Goal: Navigation & Orientation: Understand site structure

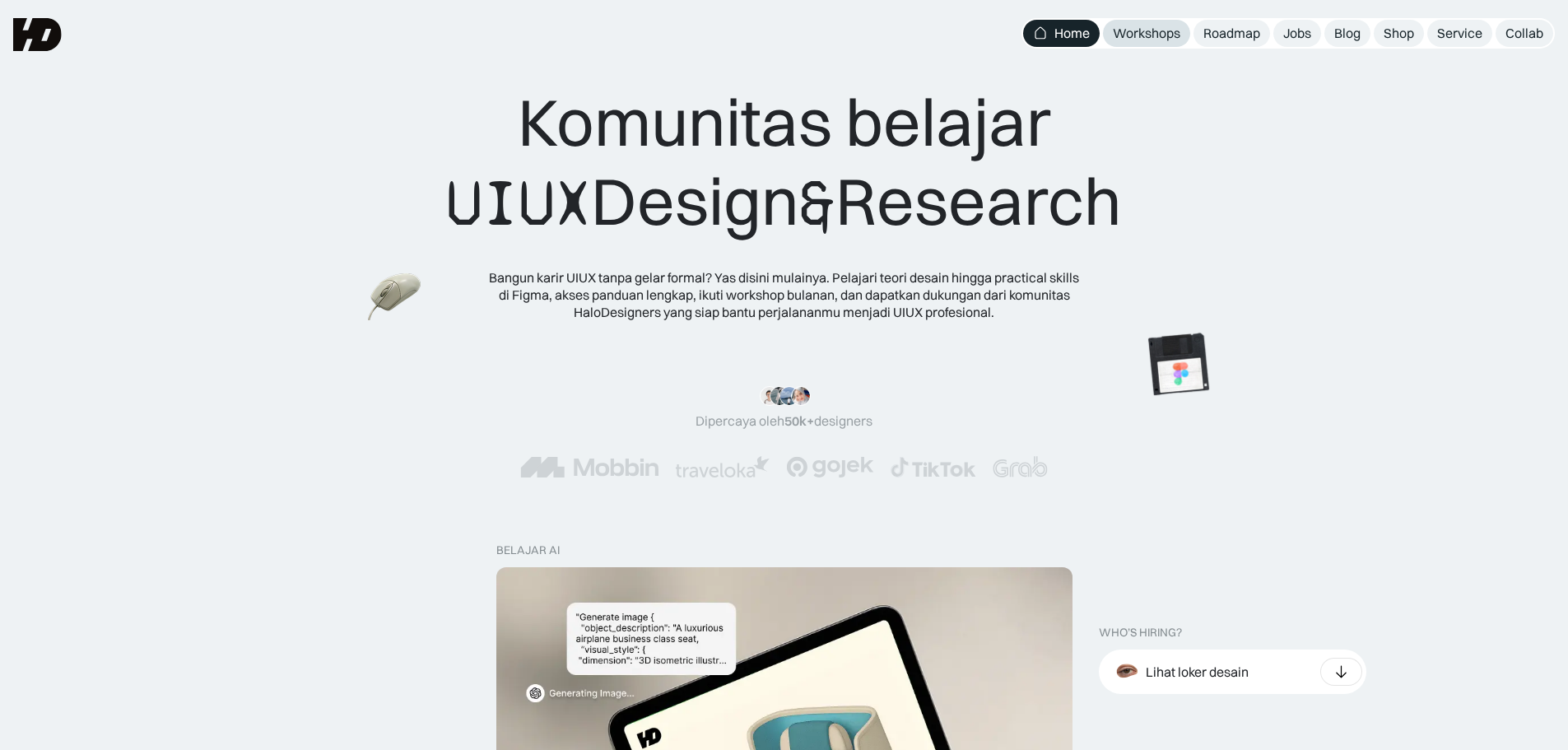
click at [1171, 35] on div "Workshops" at bounding box center [1146, 33] width 68 height 17
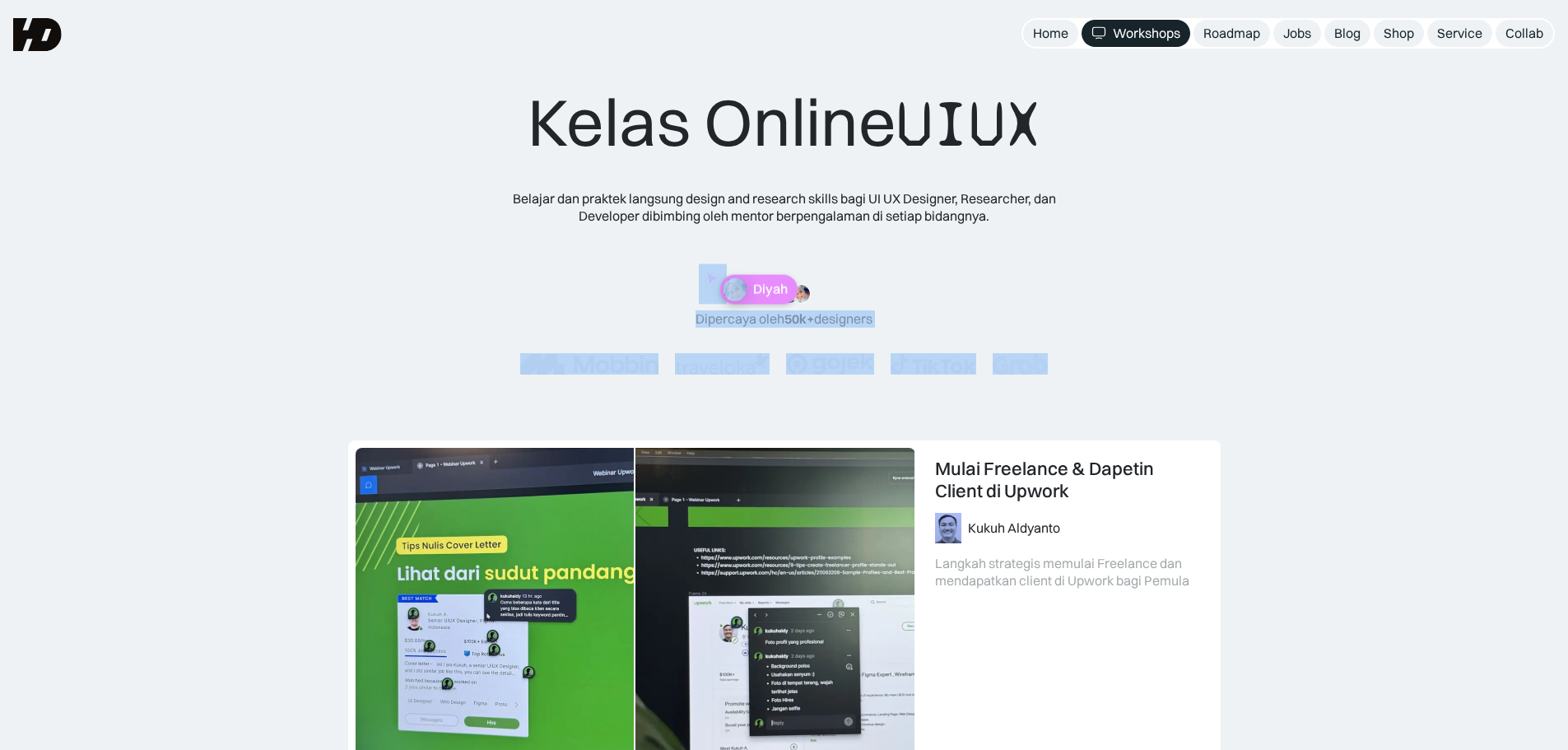
drag, startPoint x: 716, startPoint y: 310, endPoint x: 680, endPoint y: 336, distance: 44.4
click at [680, 336] on div "Kelas Online UIUX Belajar dan praktek langsung design and research skills bagi …" at bounding box center [784, 244] width 660 height 325
click at [653, 292] on div ""Materinya keren banget! Mulai dari research plan dan dibahas dengan komprehens…" at bounding box center [784, 329] width 528 height 91
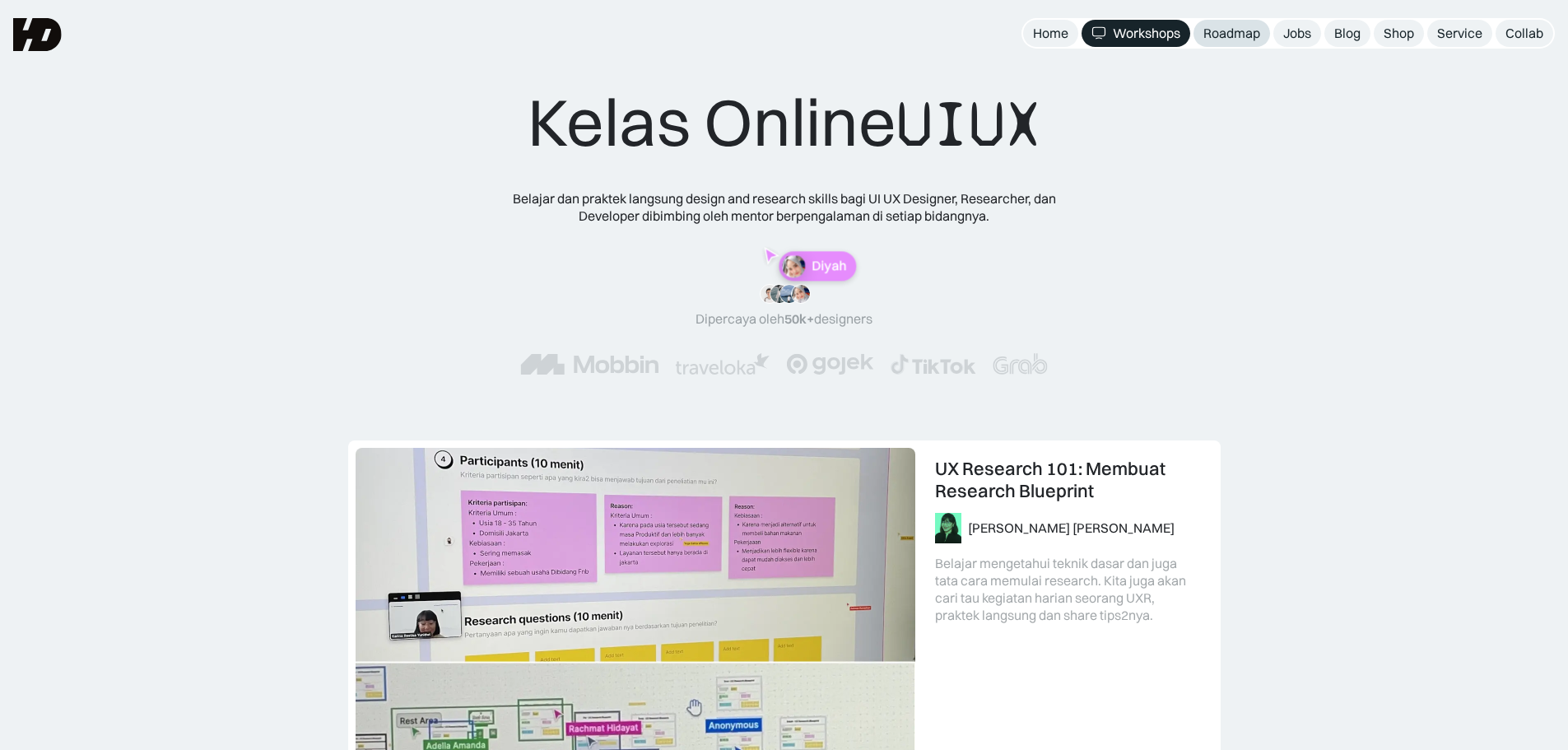
click at [1224, 40] on div "Roadmap" at bounding box center [1232, 33] width 56 height 17
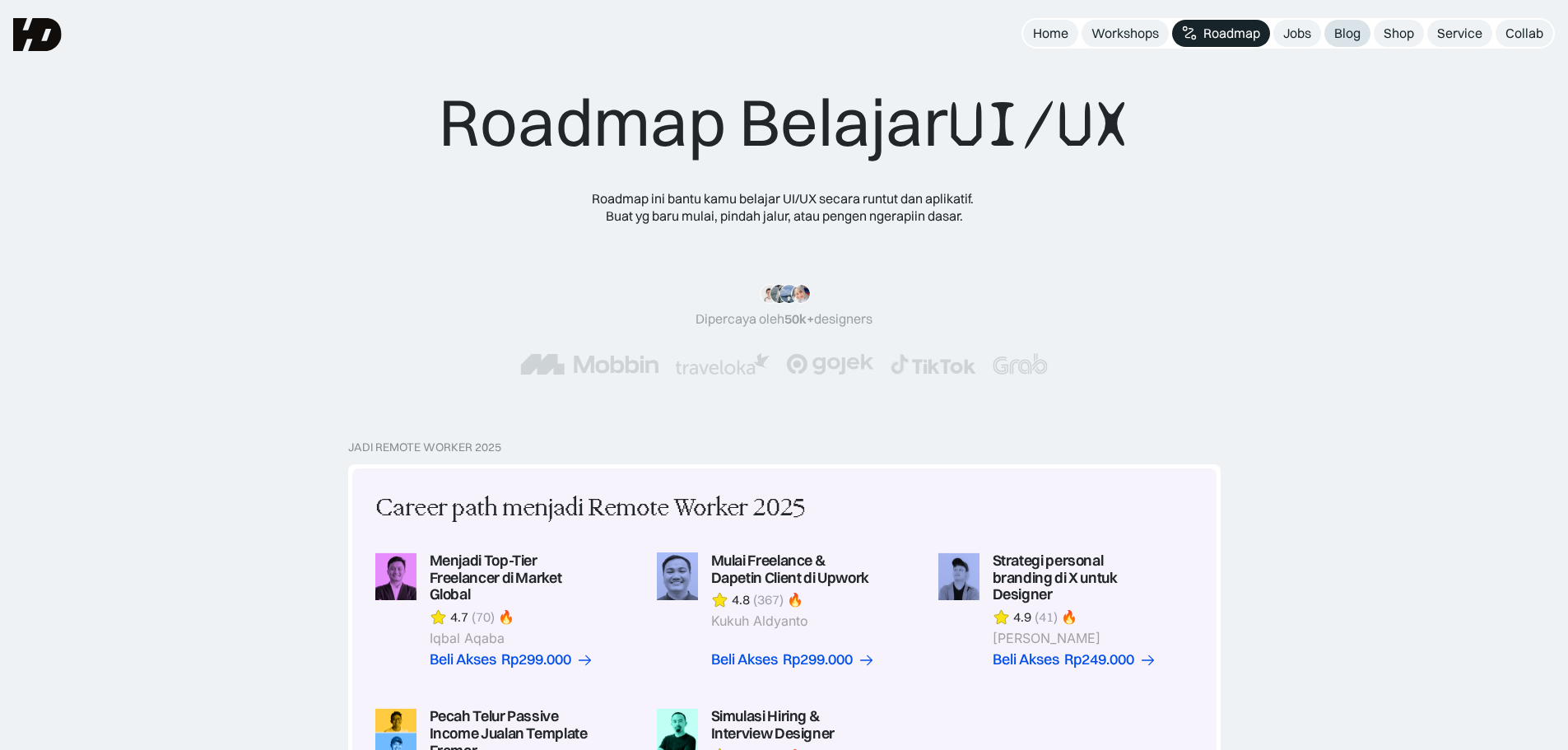
click at [1344, 36] on div "Blog" at bounding box center [1348, 33] width 26 height 17
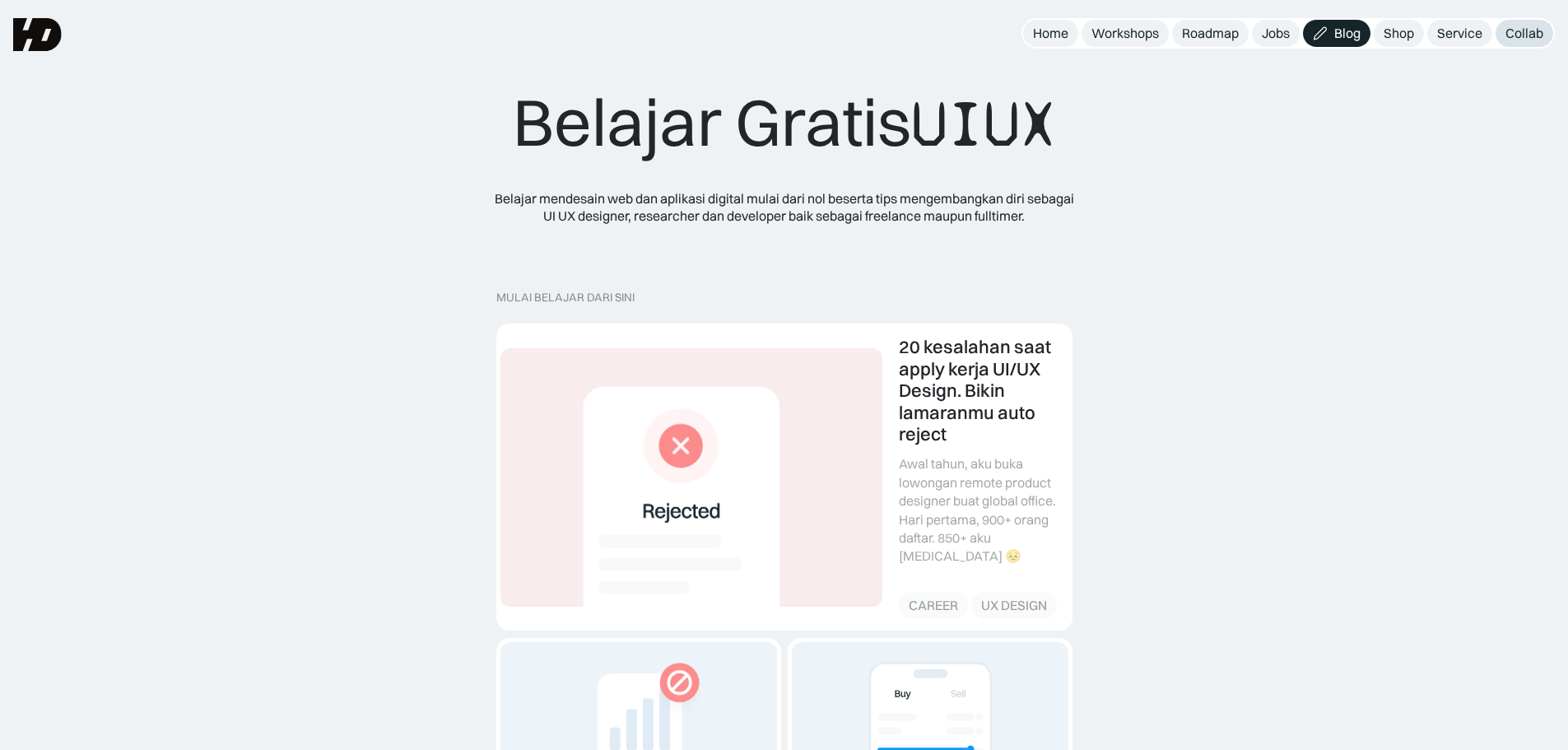
click at [1514, 39] on div "Collab" at bounding box center [1525, 33] width 38 height 17
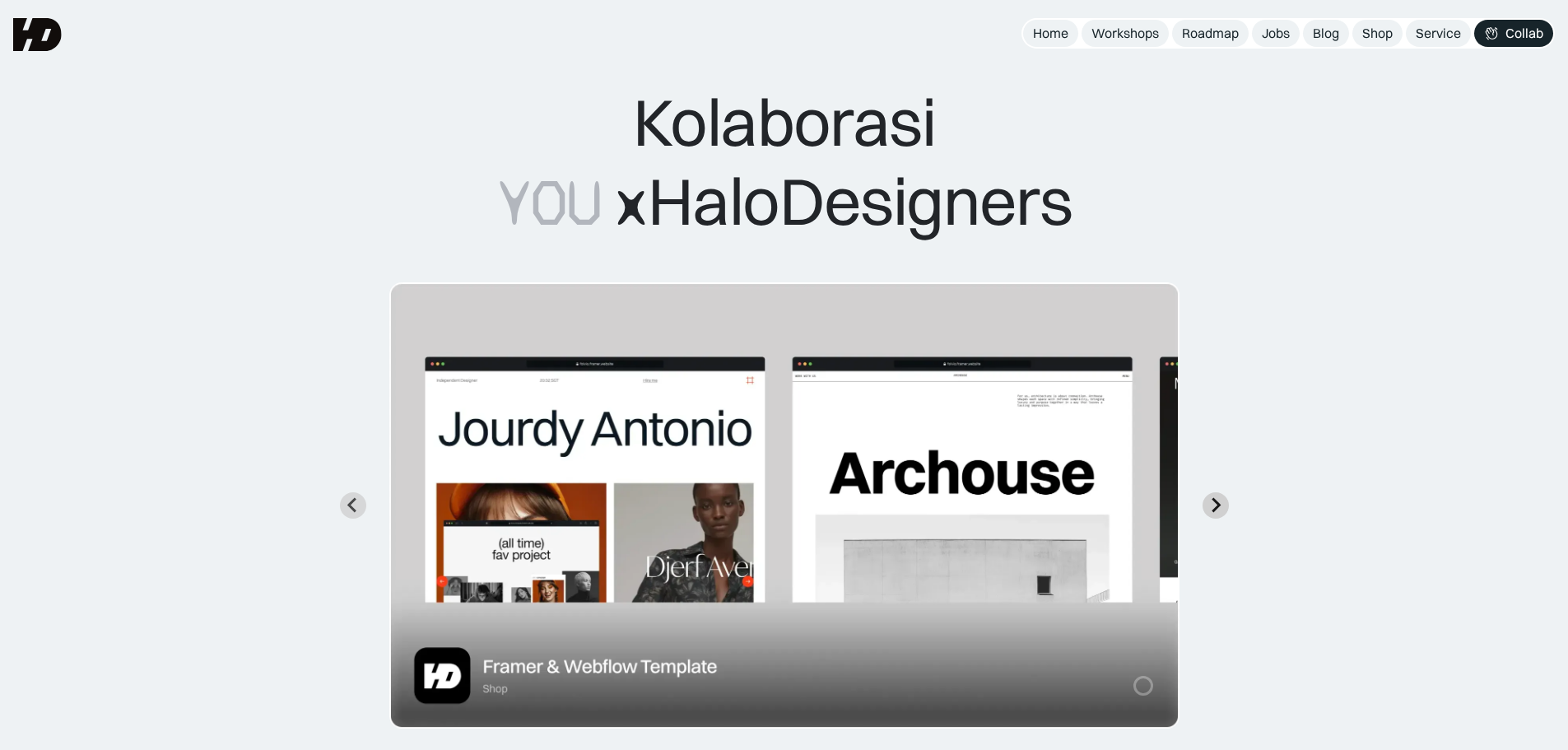
click at [1219, 499] on icon "Next slide" at bounding box center [1215, 504] width 16 height 16
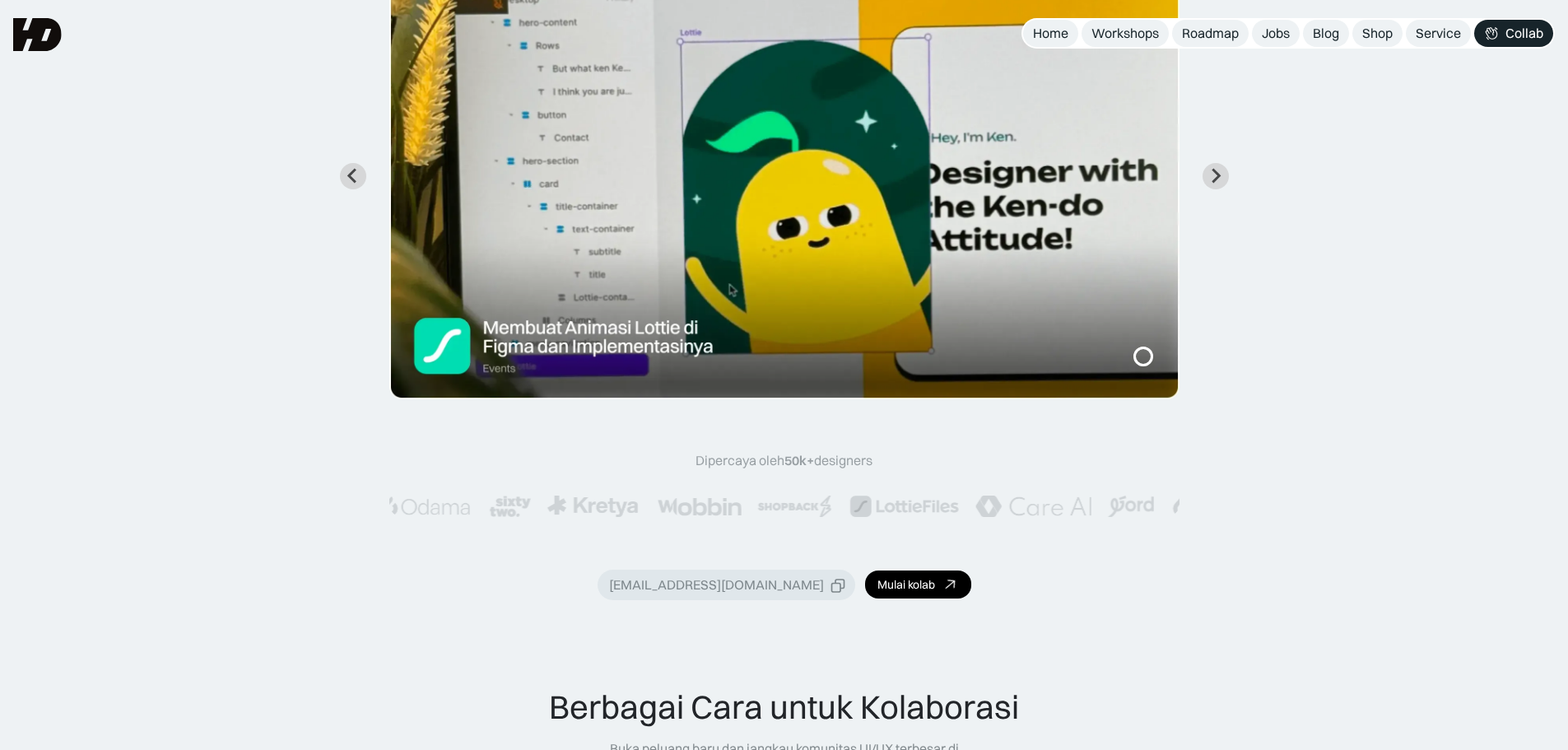
scroll to position [165, 0]
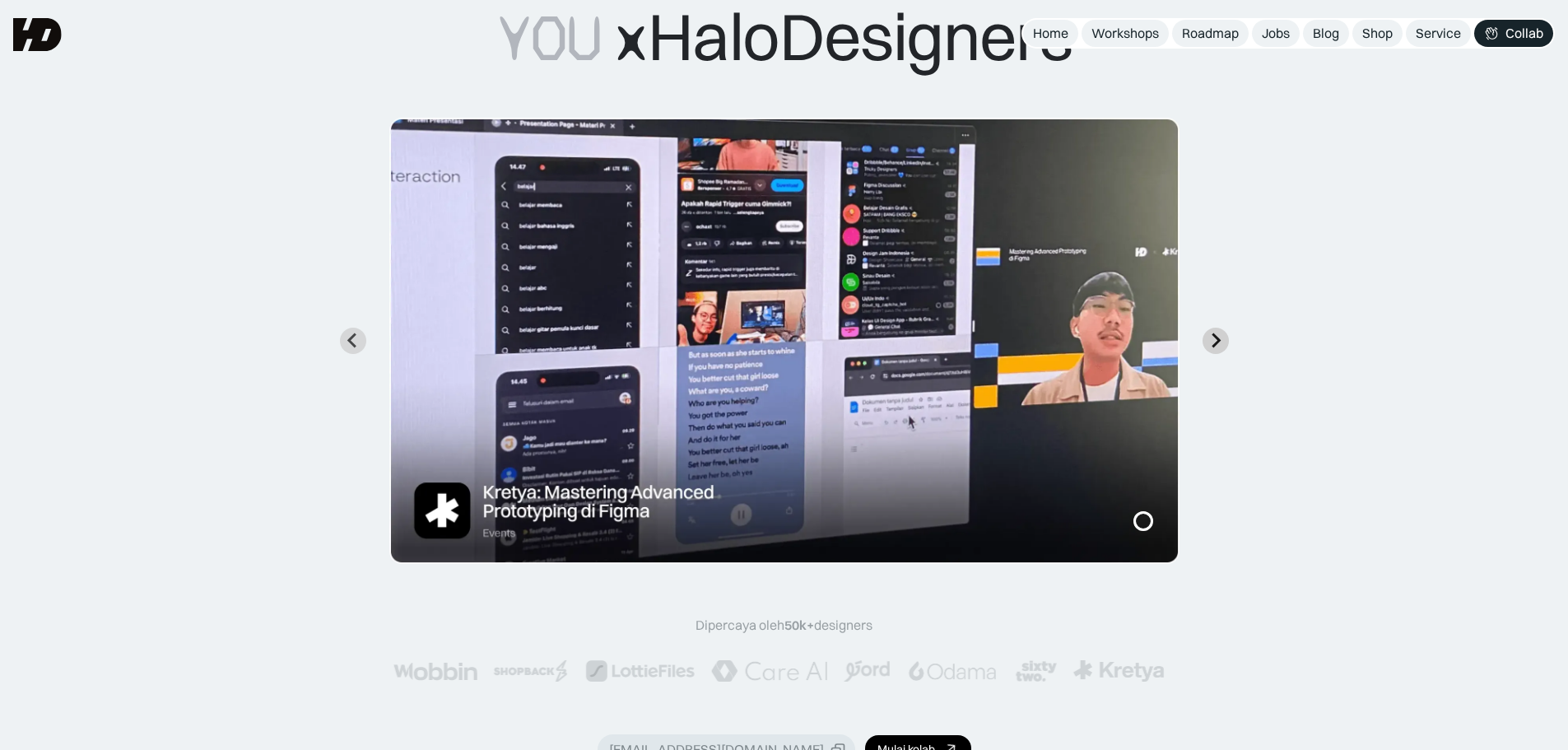
click at [1209, 338] on icon "Next slide" at bounding box center [1215, 340] width 16 height 16
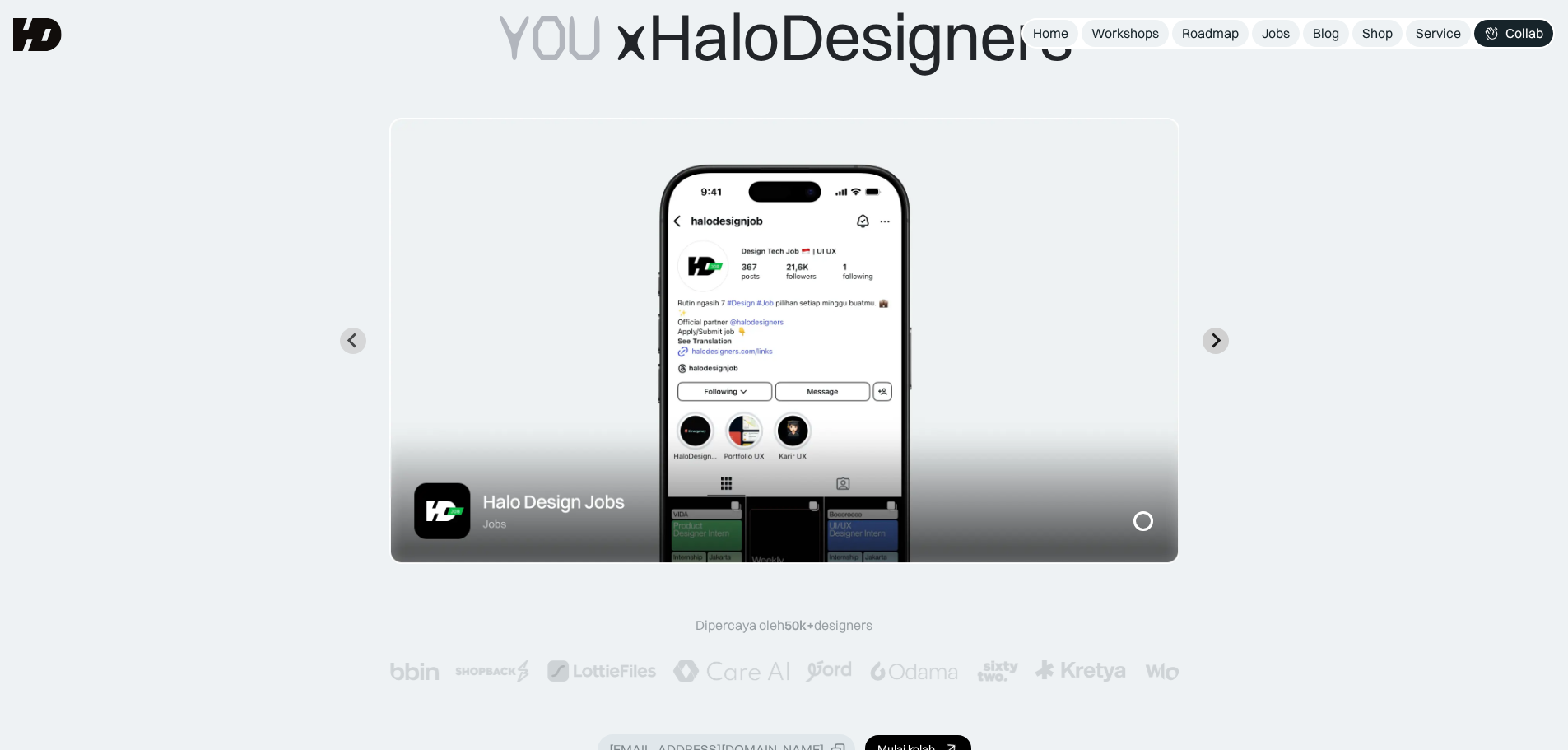
click at [1209, 338] on icon "Next slide" at bounding box center [1215, 340] width 16 height 16
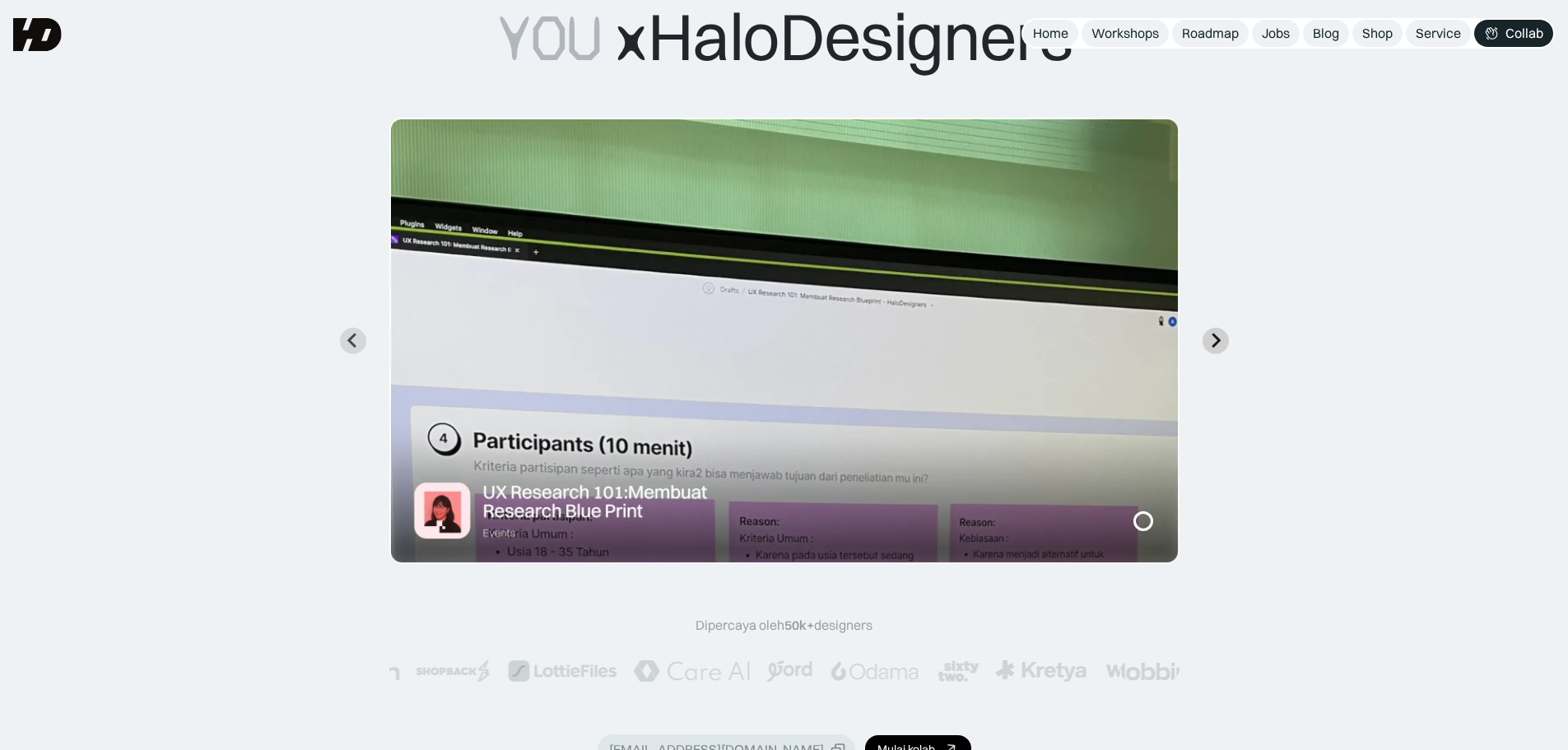
click at [1209, 338] on icon "Next slide" at bounding box center [1215, 340] width 16 height 16
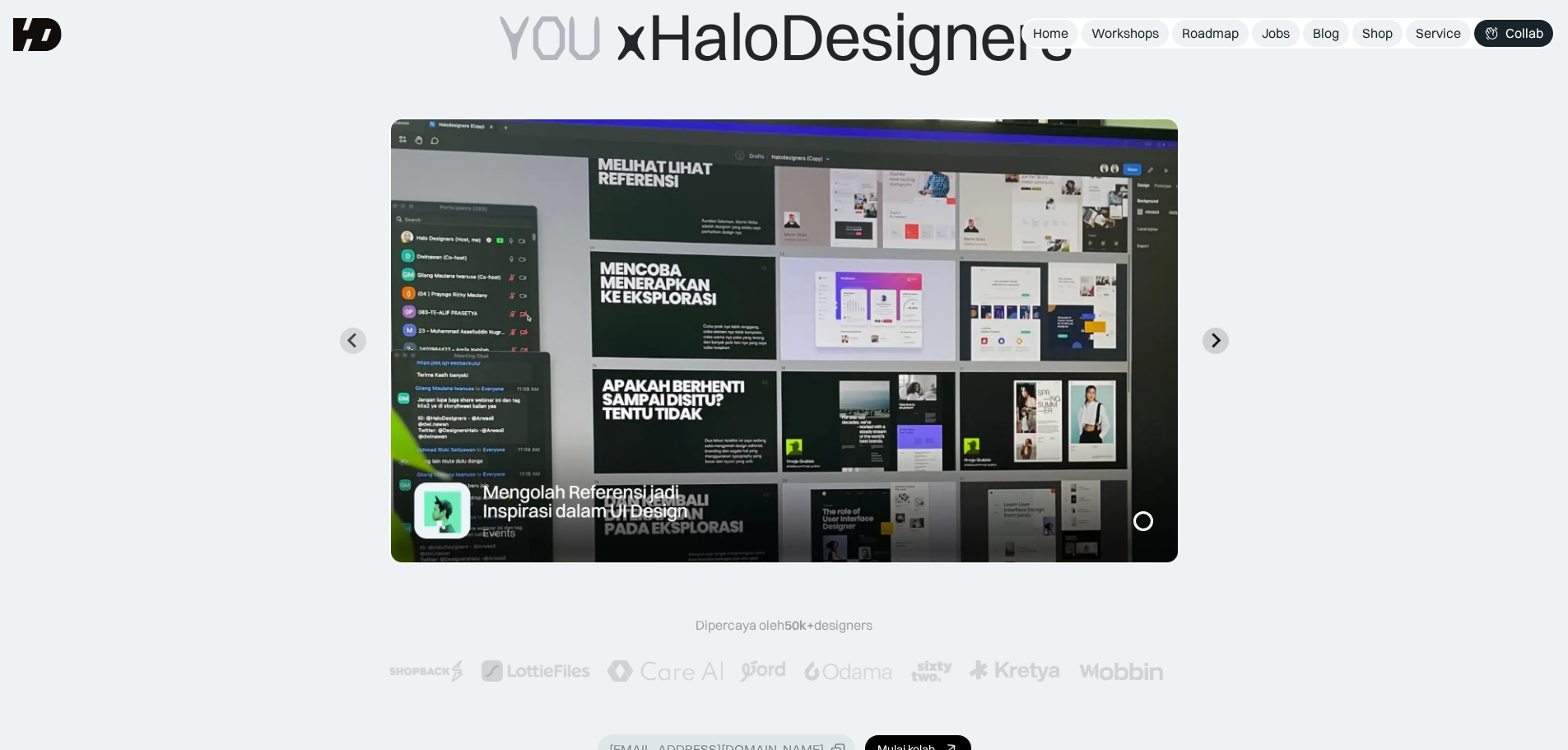
click at [1209, 338] on icon "Next slide" at bounding box center [1215, 340] width 16 height 16
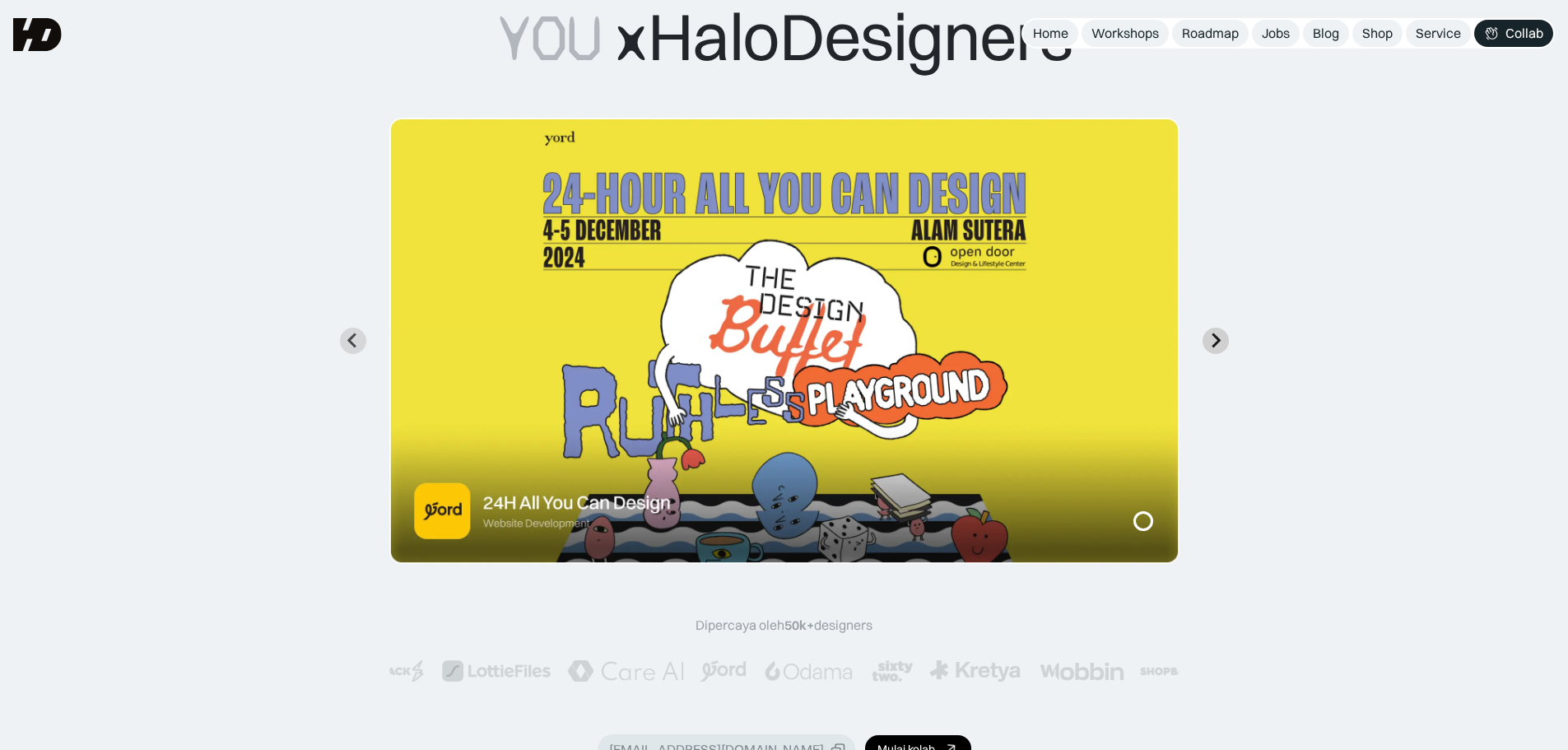
click at [1209, 338] on icon "Go to first slide" at bounding box center [1215, 340] width 16 height 16
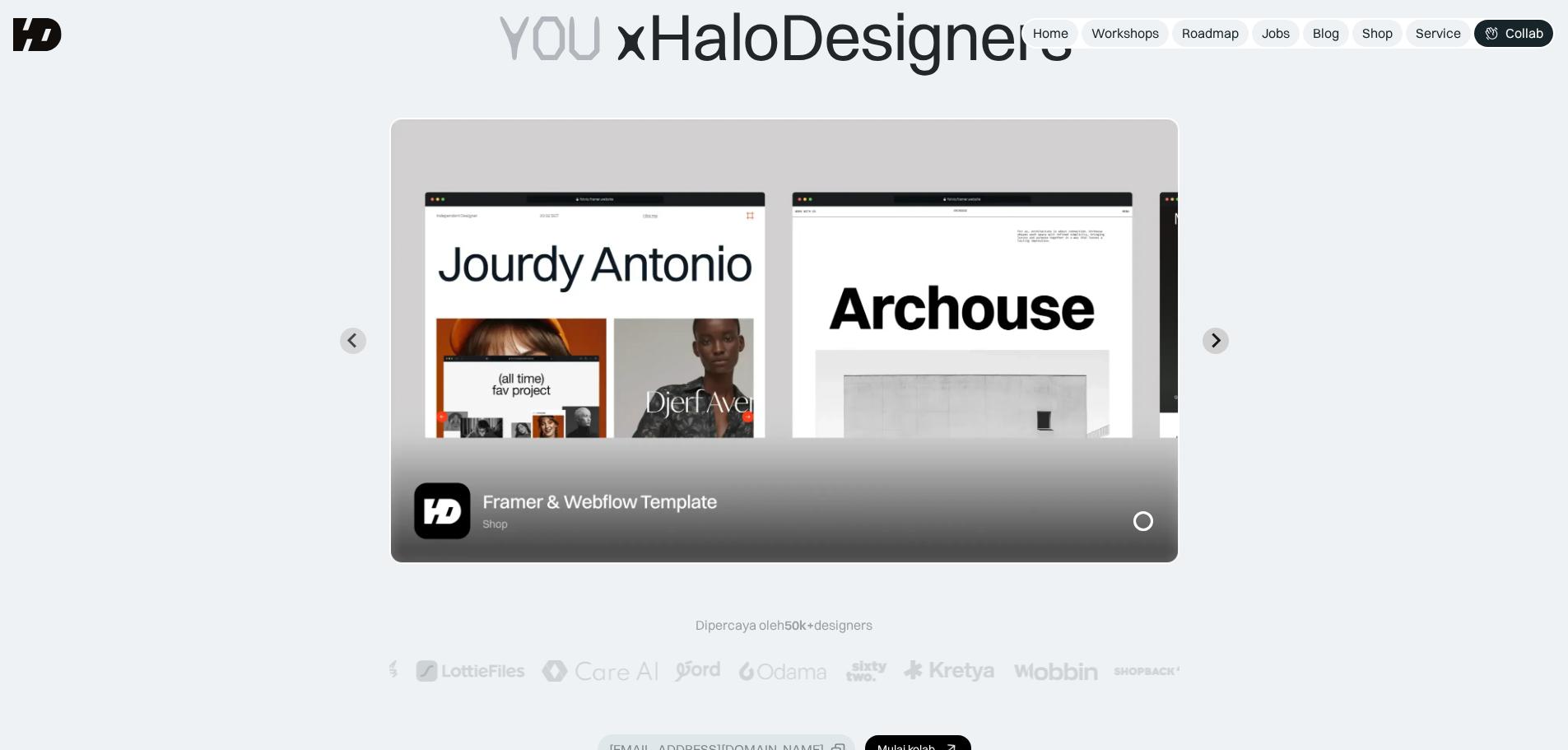
click at [1209, 338] on icon "Next slide" at bounding box center [1215, 340] width 16 height 16
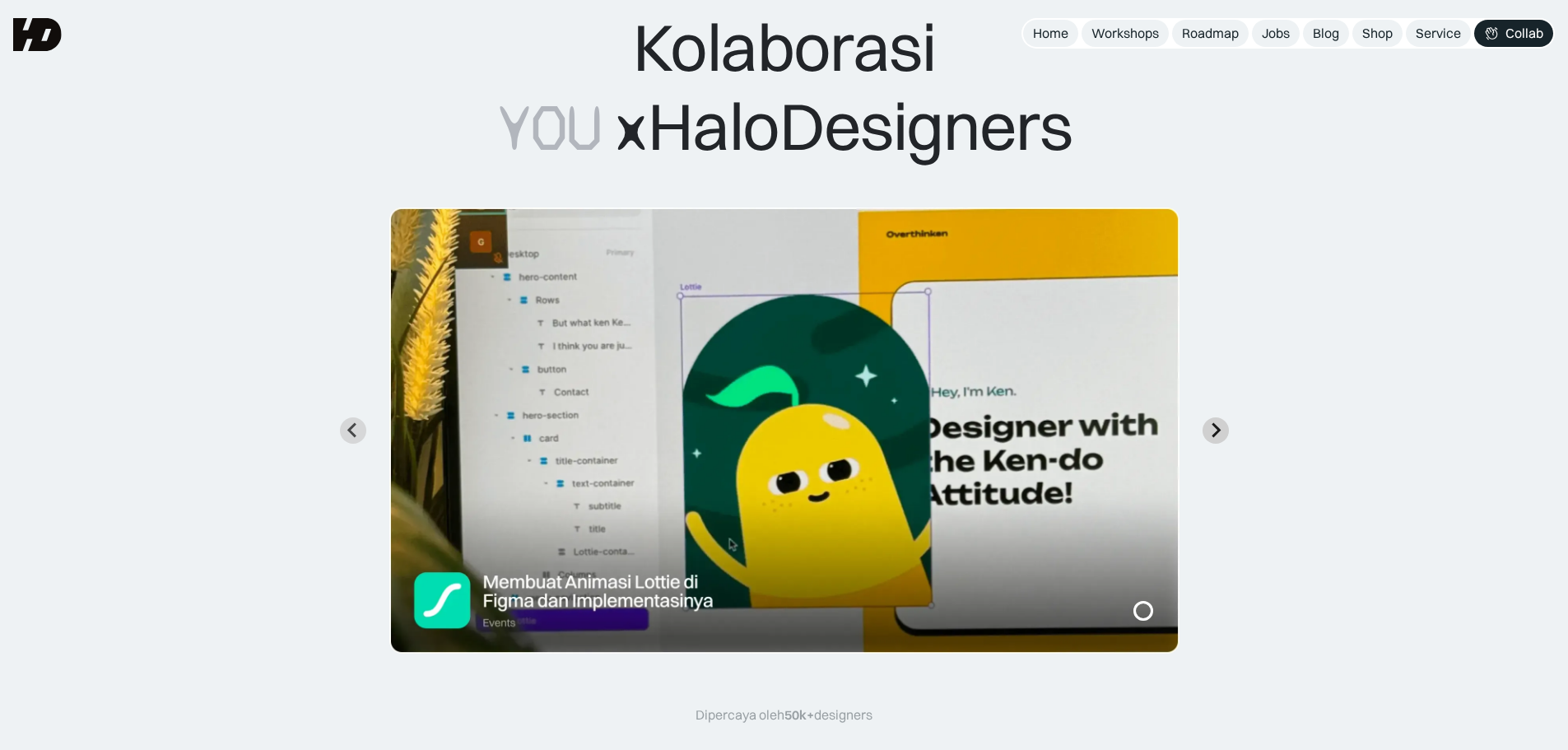
scroll to position [0, 0]
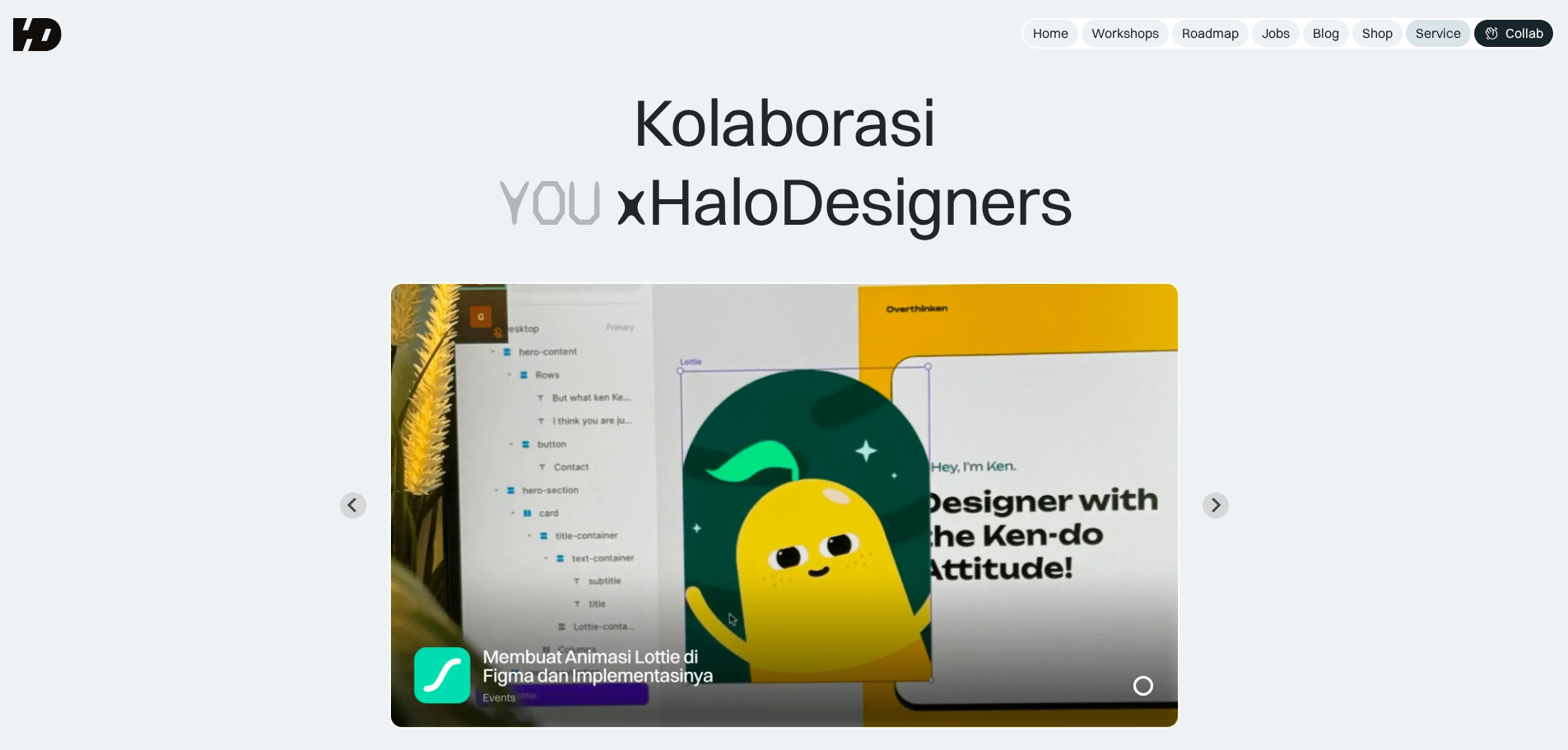
click at [1431, 31] on div "Service" at bounding box center [1438, 33] width 45 height 17
